Goal: Navigation & Orientation: Find specific page/section

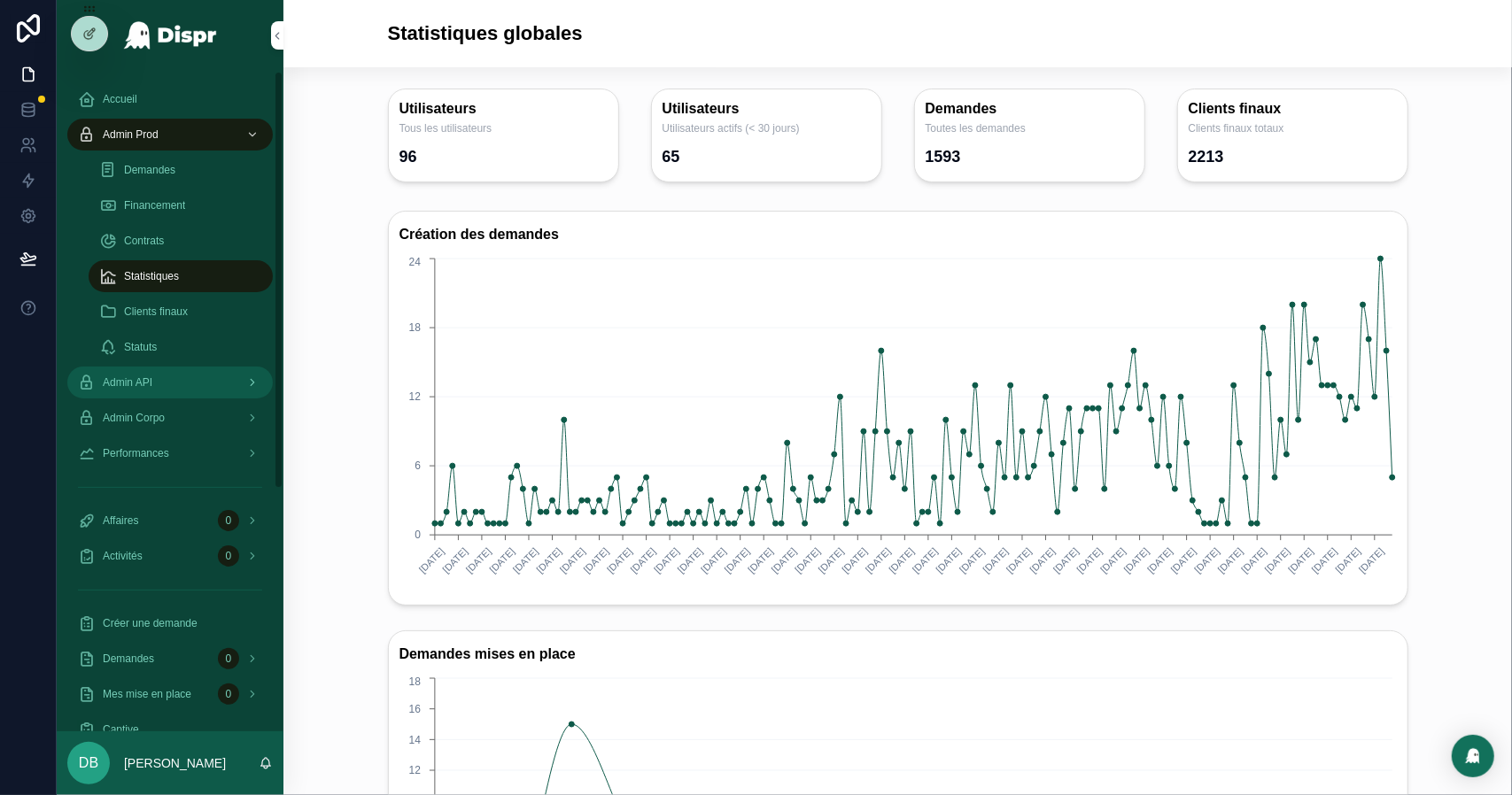
click at [153, 385] on span "Admin API" at bounding box center [127, 382] width 49 height 15
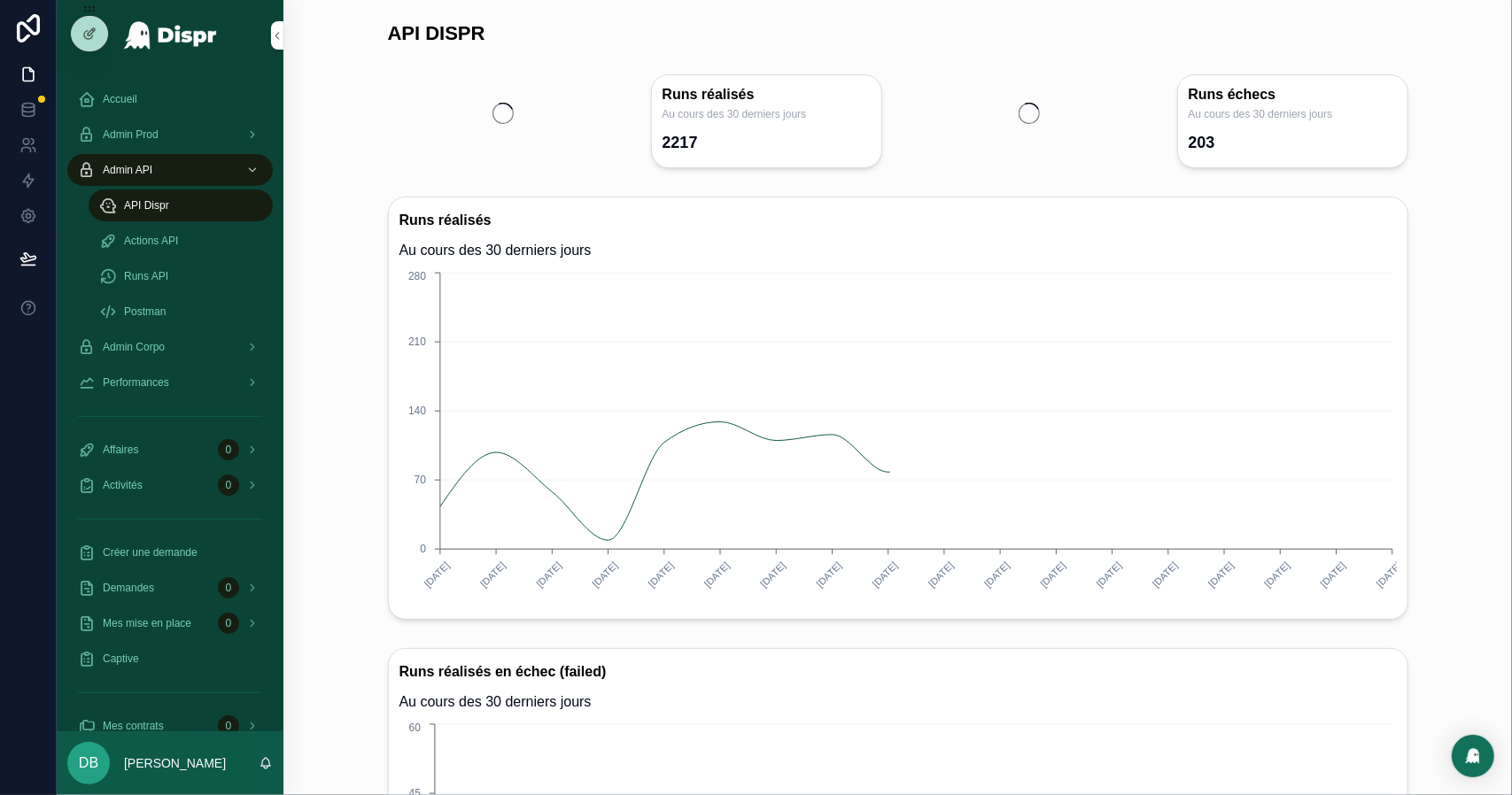
click at [168, 258] on div "Runs API" at bounding box center [181, 276] width 205 height 36
click at [168, 279] on span "Runs API" at bounding box center [146, 276] width 44 height 15
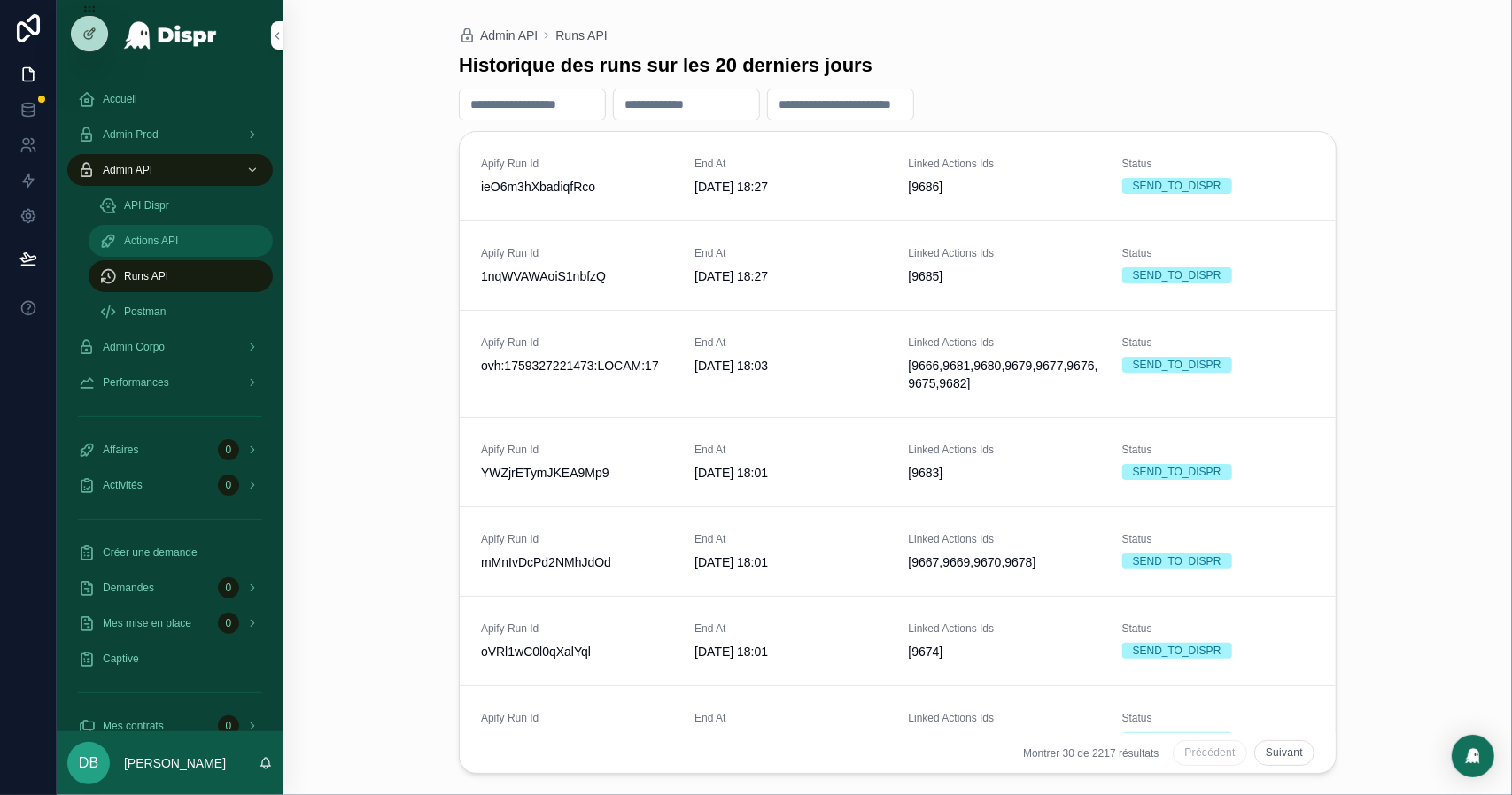
click at [162, 240] on span "Actions API" at bounding box center [151, 241] width 54 height 15
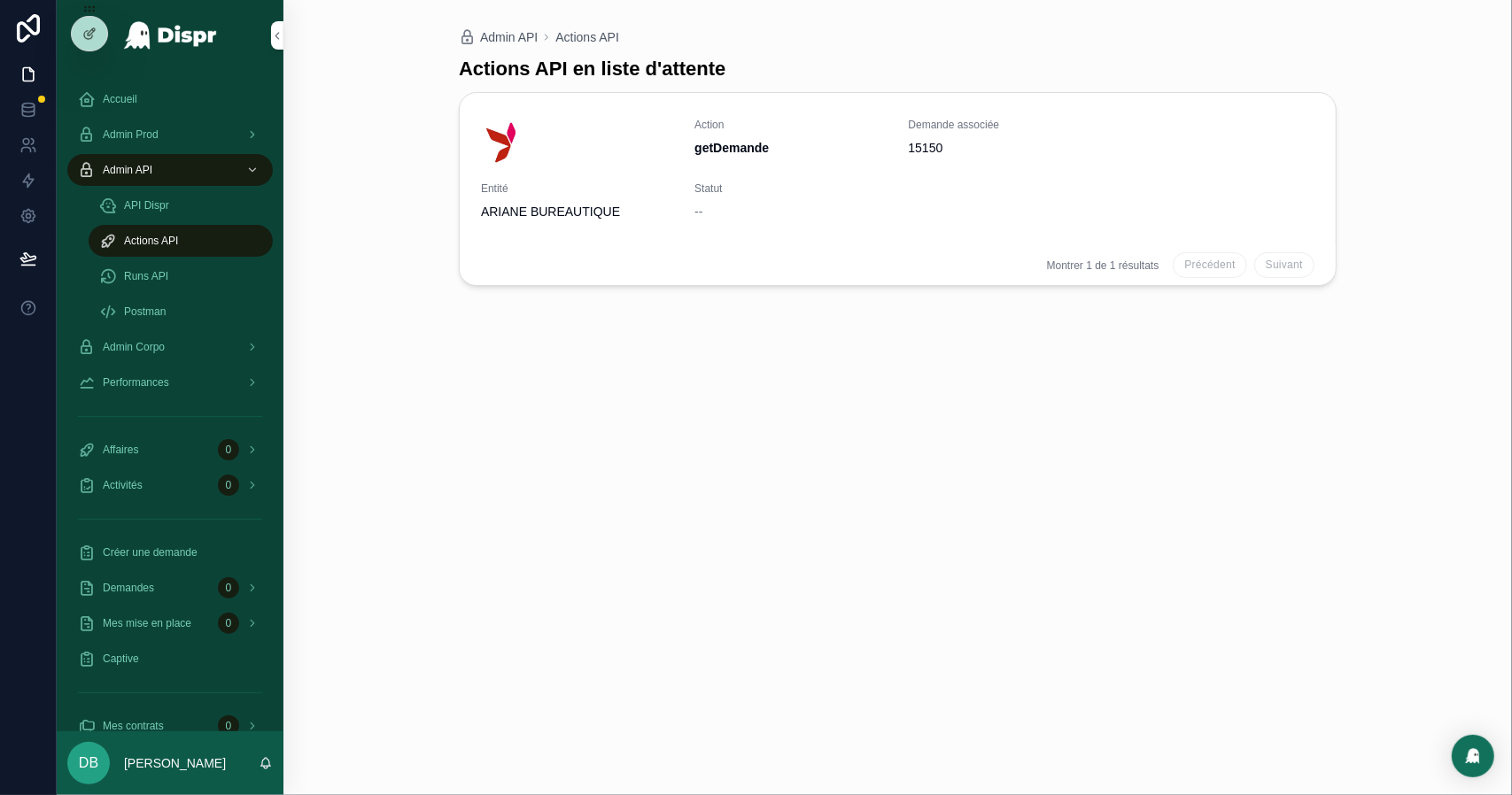
click at [157, 223] on div "Actions API" at bounding box center [181, 241] width 205 height 36
click at [154, 206] on span "API Dispr" at bounding box center [146, 205] width 45 height 15
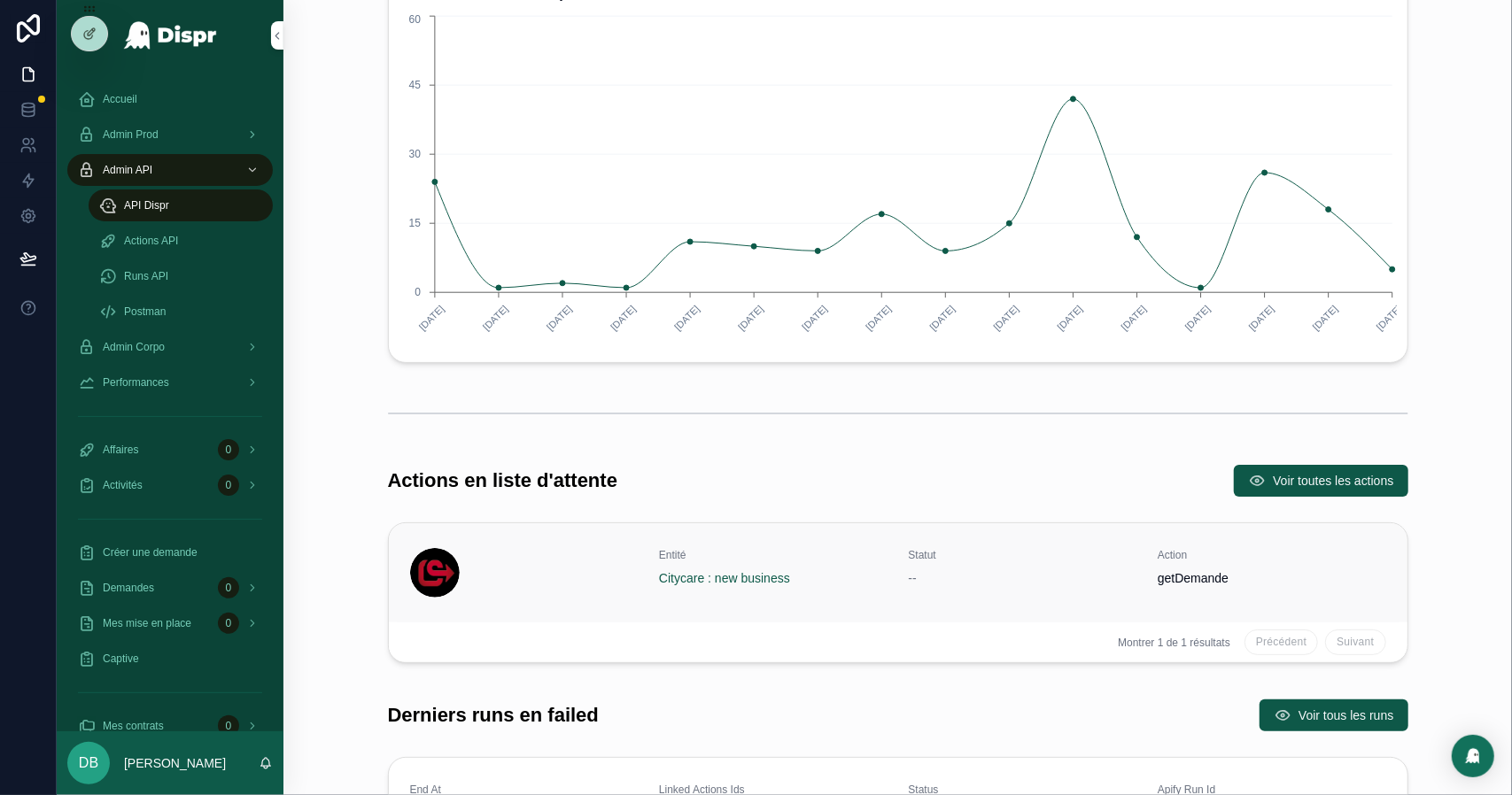
scroll to position [974, 0]
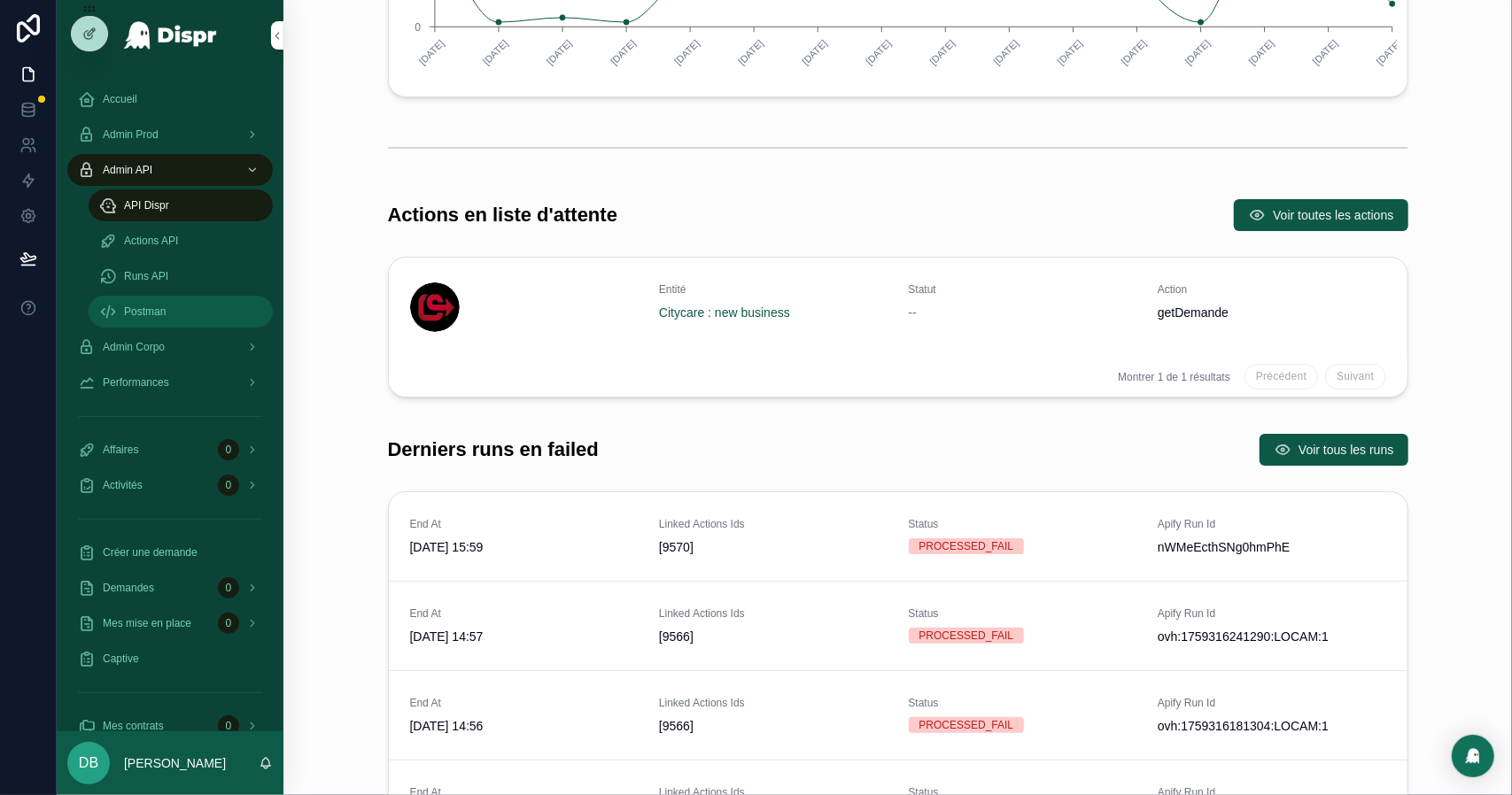
click at [153, 305] on span "Postman" at bounding box center [144, 311] width 42 height 15
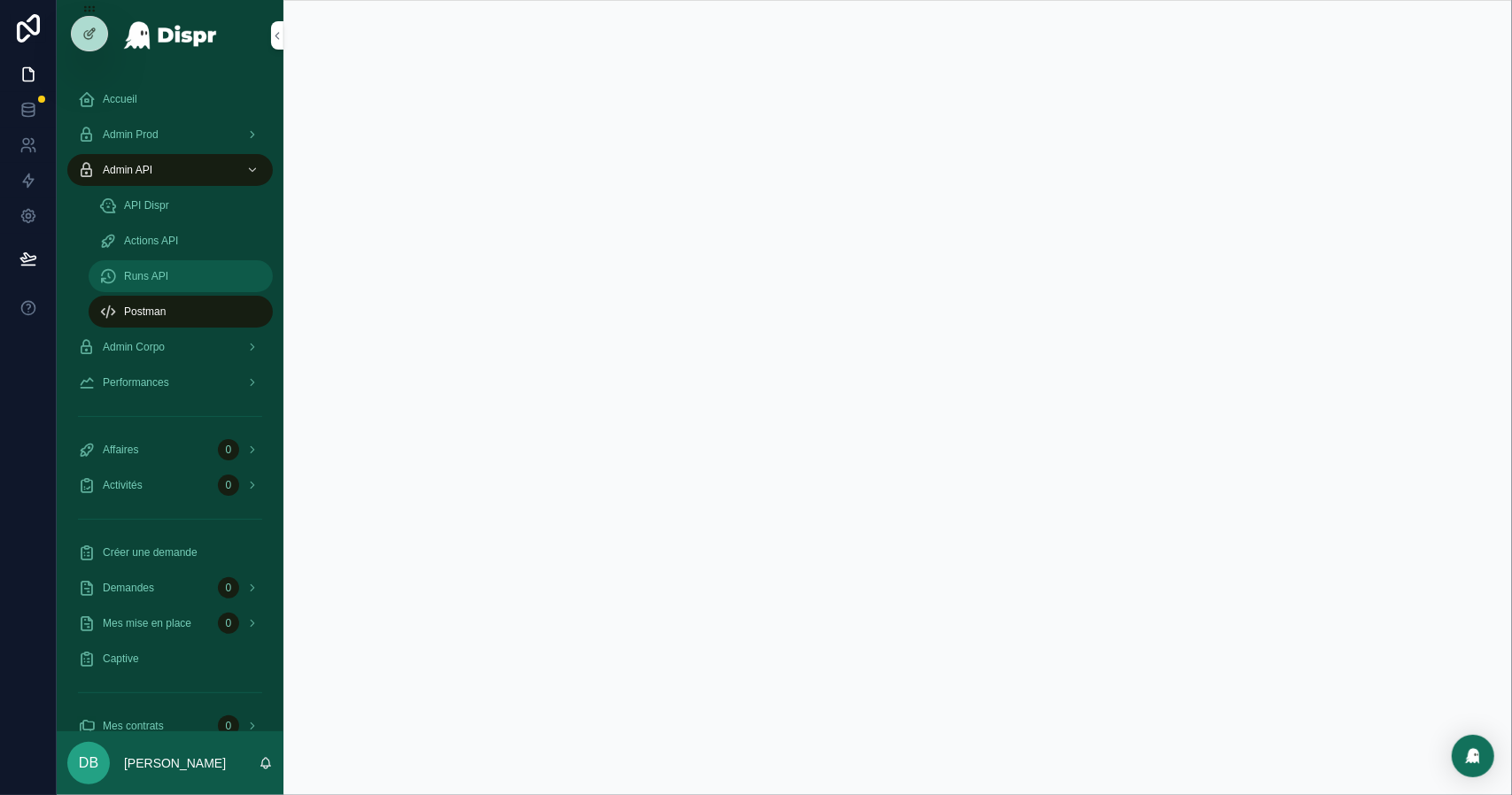
click at [142, 274] on span "Runs API" at bounding box center [146, 276] width 44 height 15
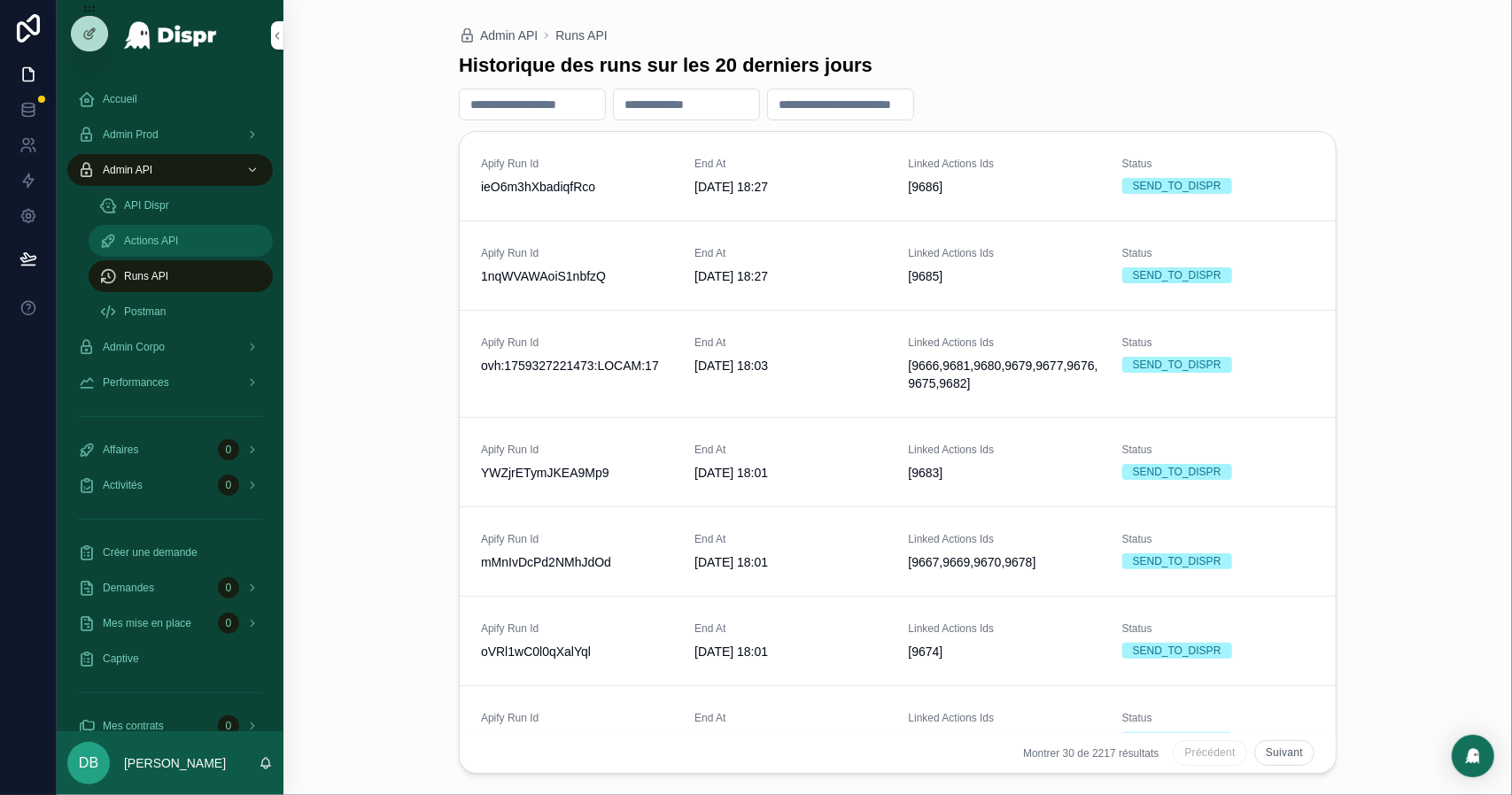
click at [136, 246] on span "Actions API" at bounding box center [151, 241] width 54 height 15
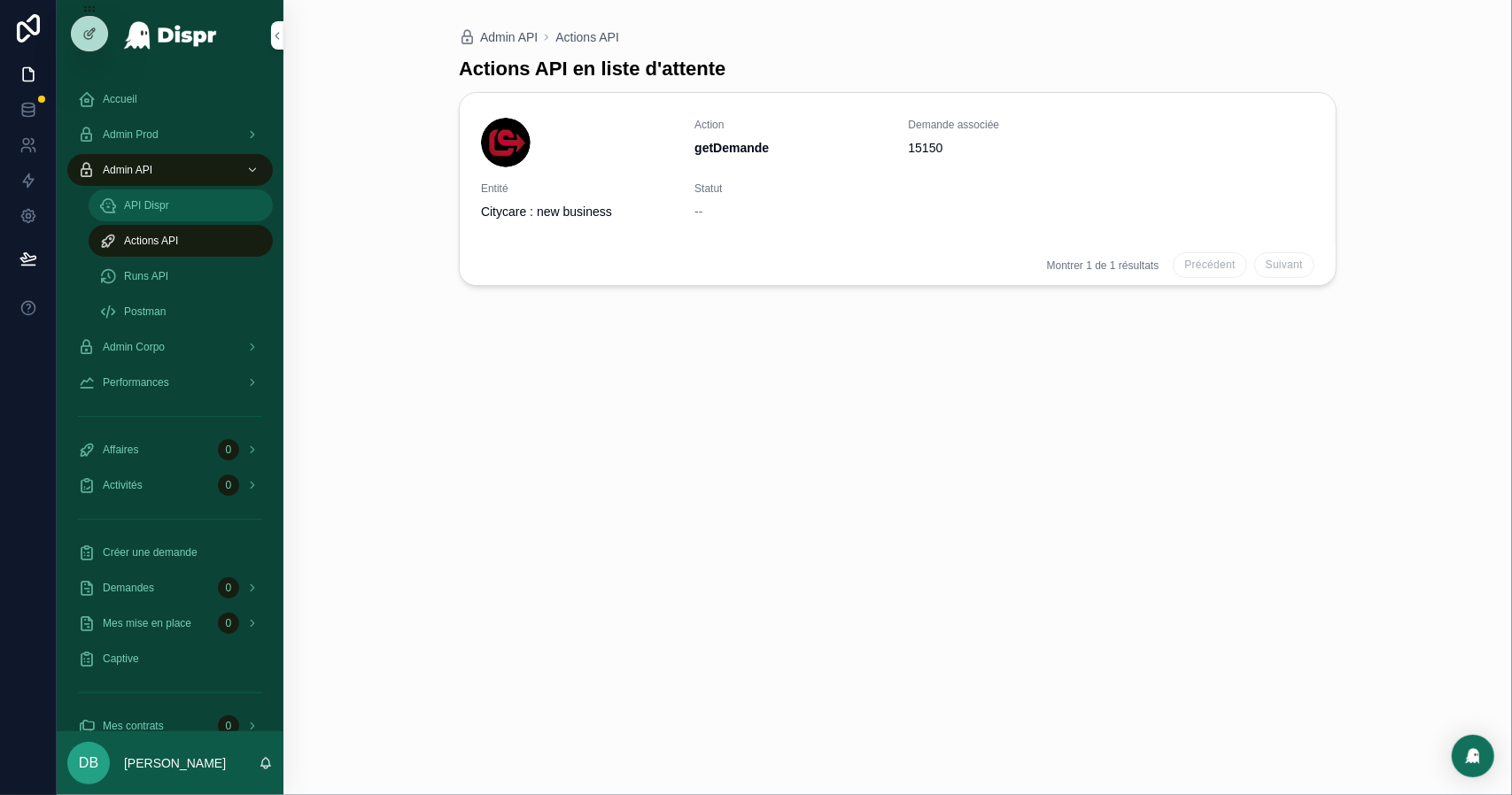
click at [145, 198] on span "API Dispr" at bounding box center [146, 205] width 45 height 15
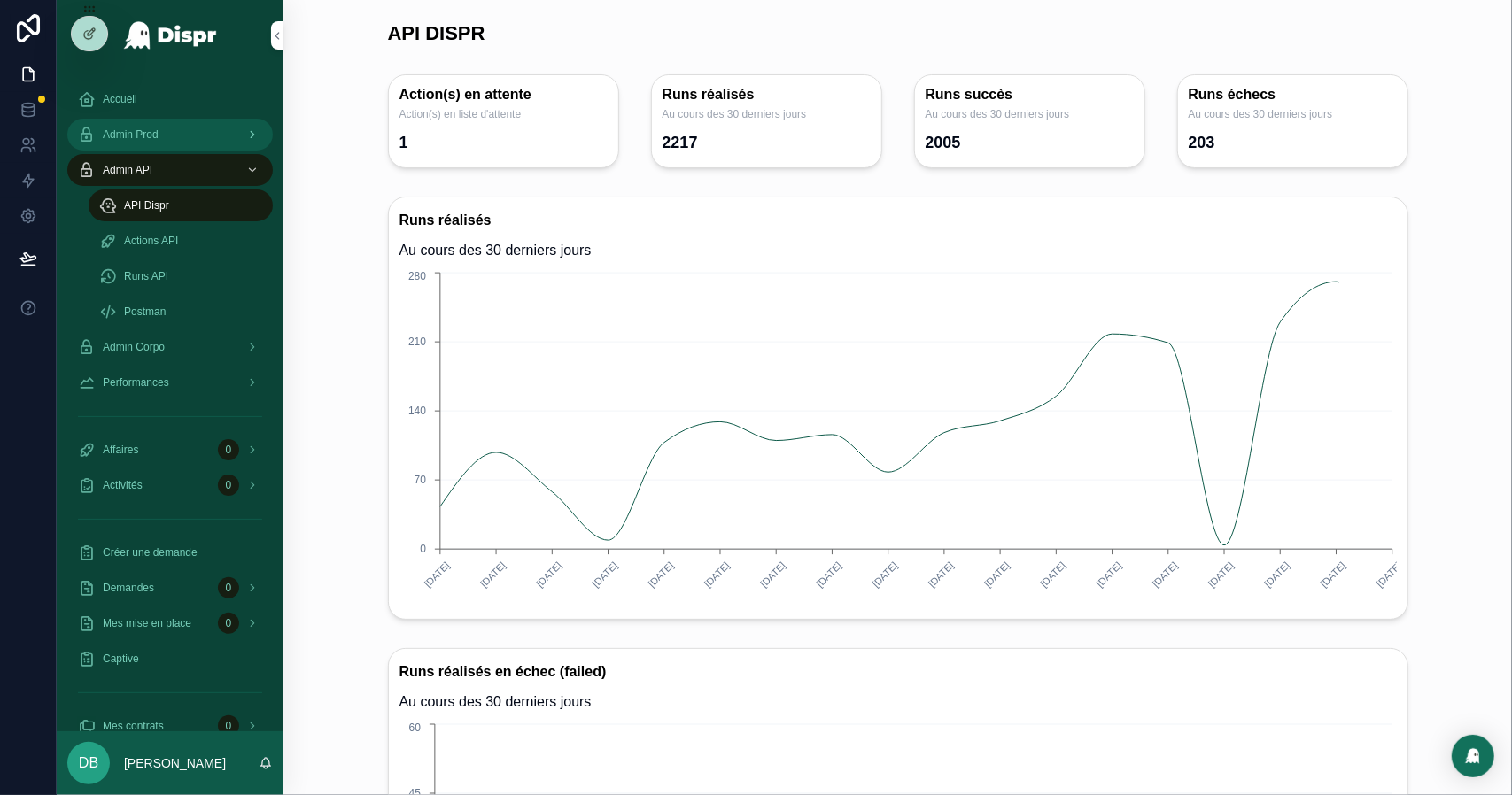
click at [176, 141] on div "Admin Prod" at bounding box center [170, 134] width 185 height 28
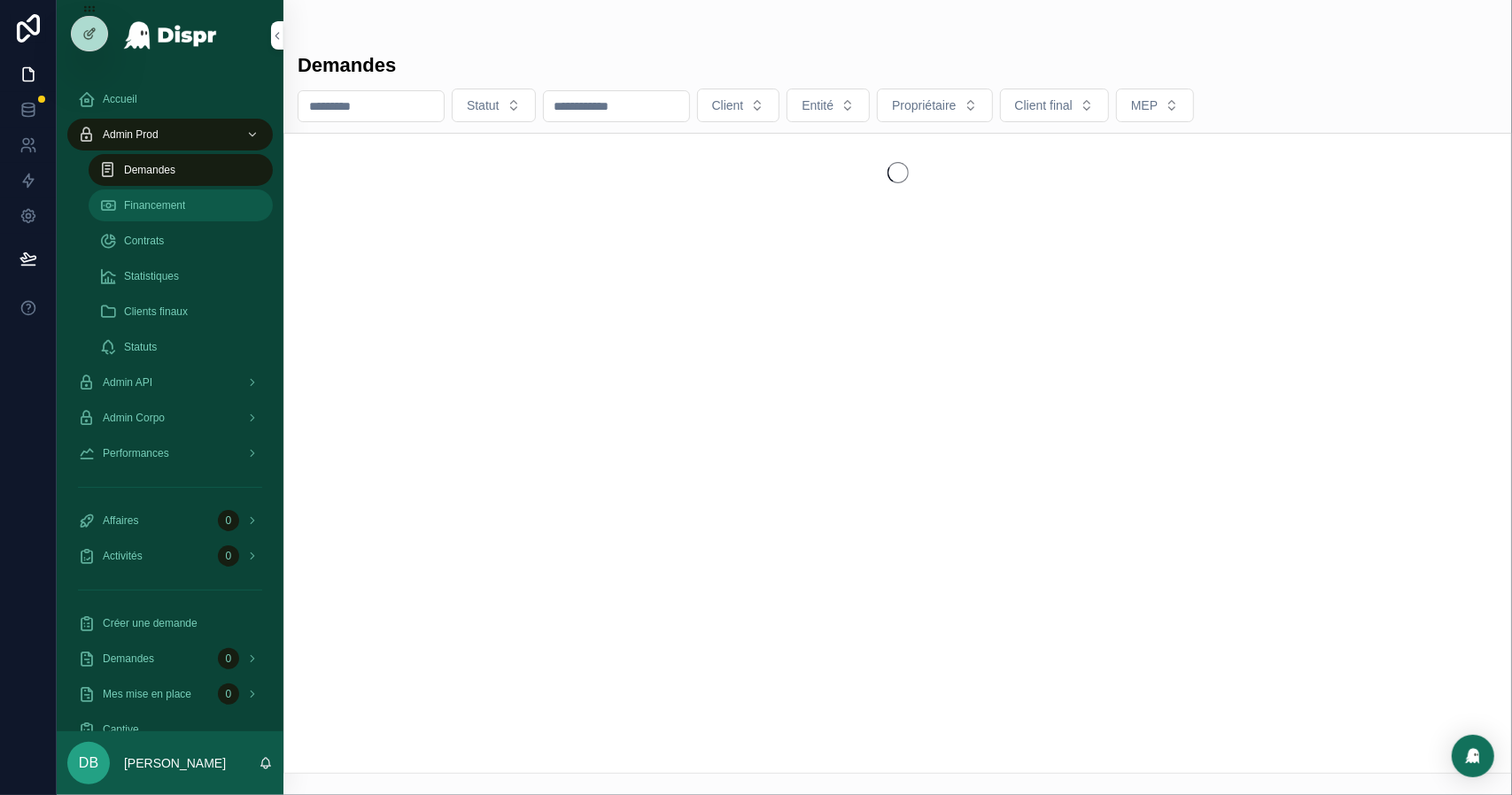
click at [163, 201] on span "Financement" at bounding box center [154, 205] width 61 height 15
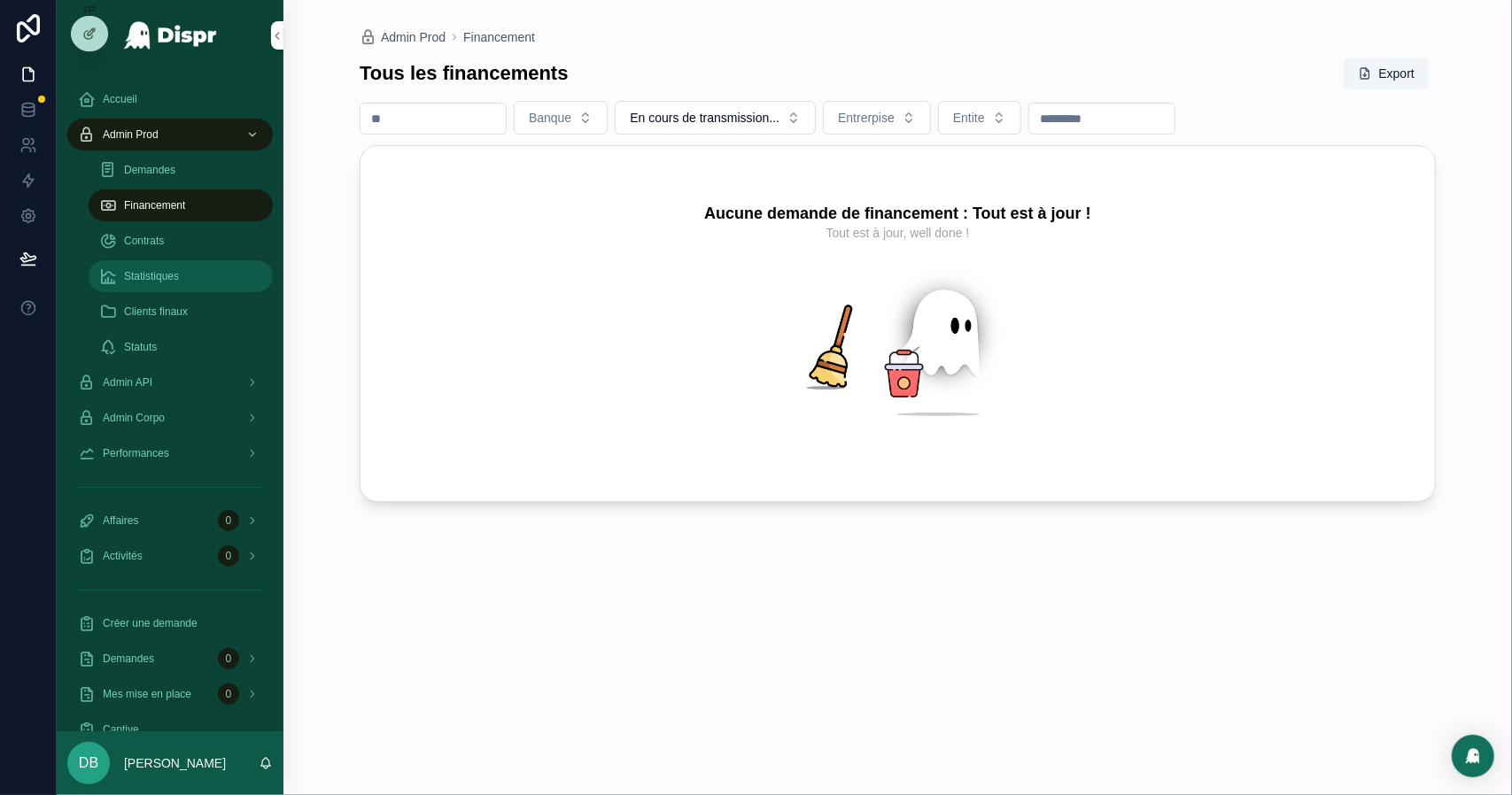
click at [164, 276] on span "Statistiques" at bounding box center [151, 276] width 55 height 15
